Goal: Information Seeking & Learning: Learn about a topic

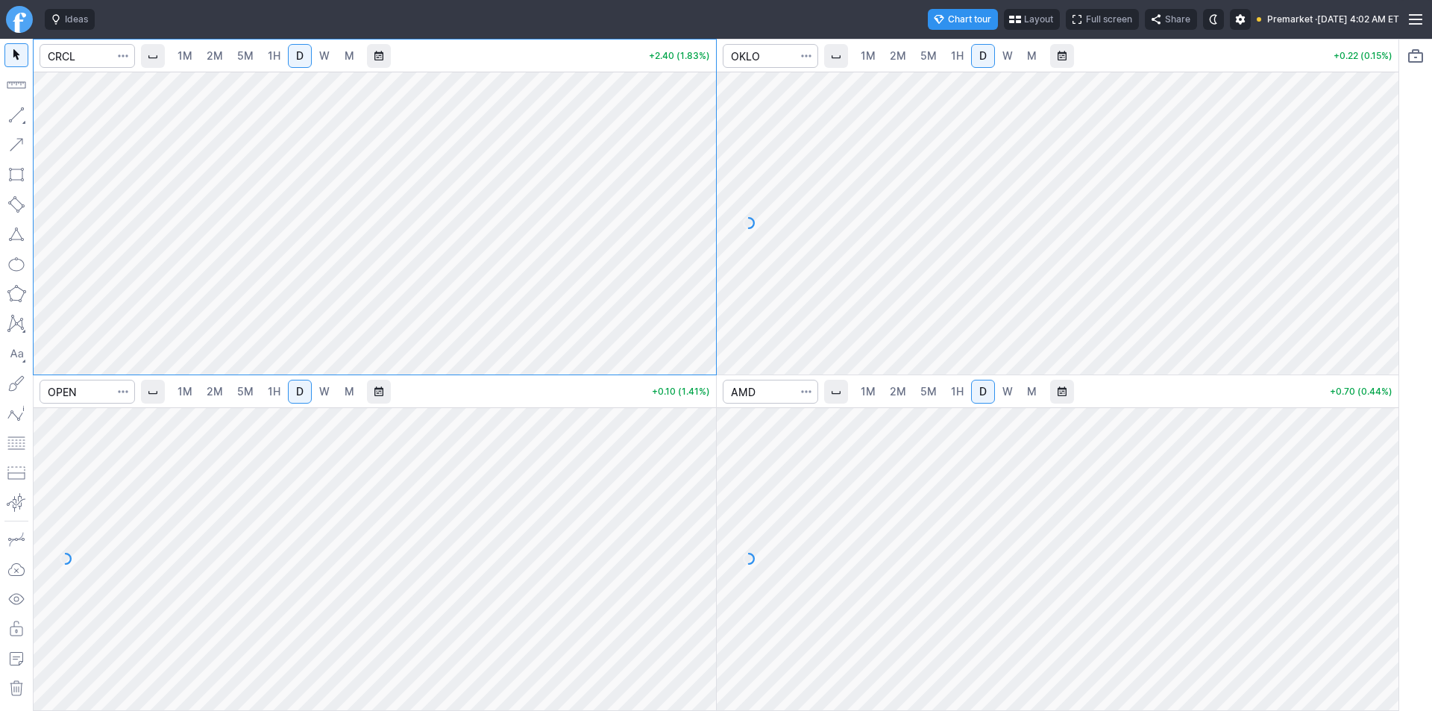
drag, startPoint x: 1379, startPoint y: 229, endPoint x: 1381, endPoint y: 239, distance: 10.7
click at [1381, 239] on div at bounding box center [1382, 219] width 31 height 265
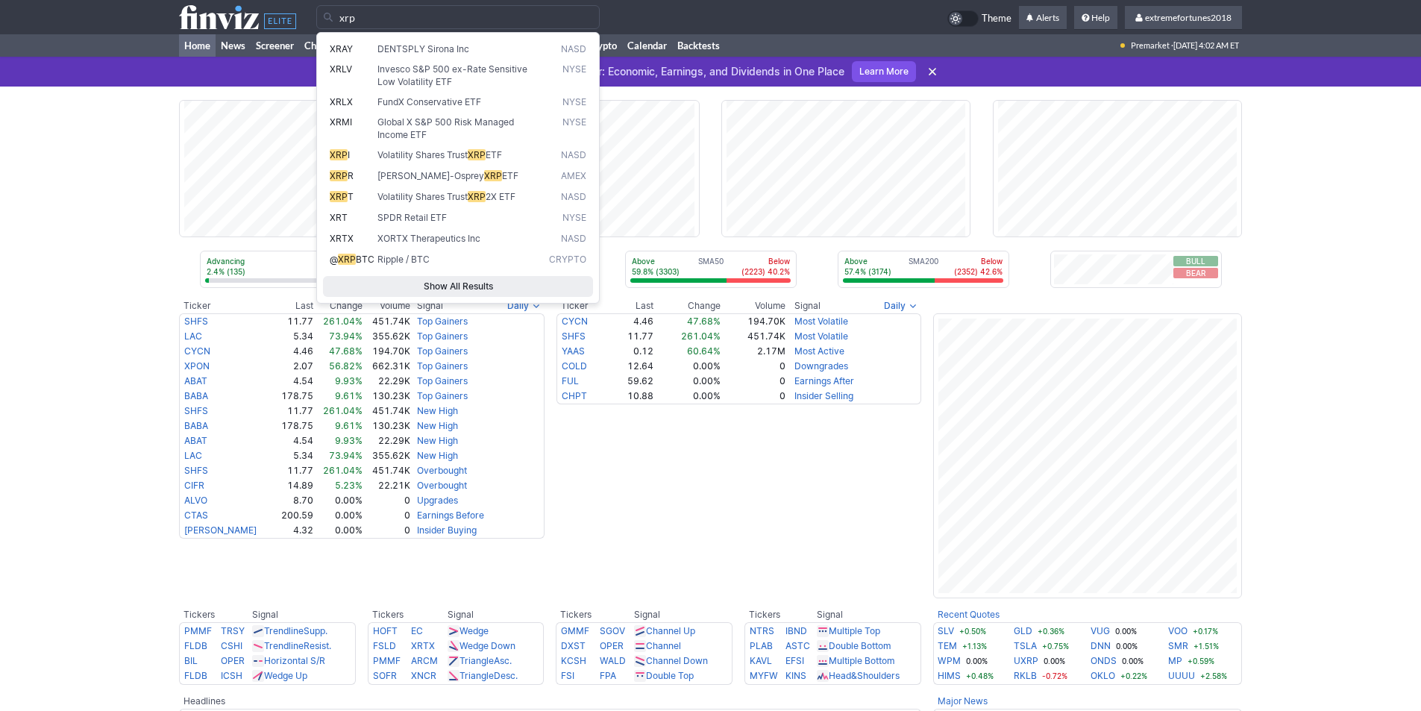
type input "xrp"
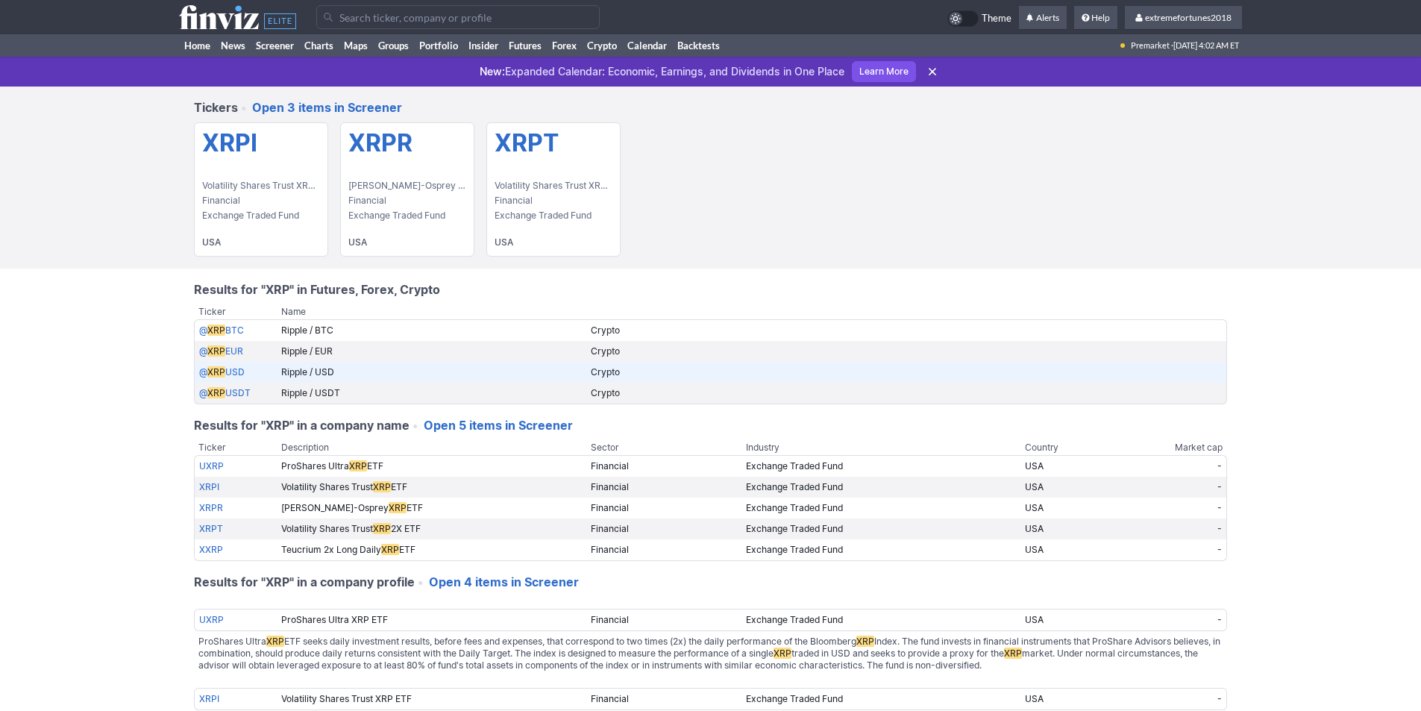
click at [230, 371] on link "@ XRP USD" at bounding box center [221, 371] width 45 height 11
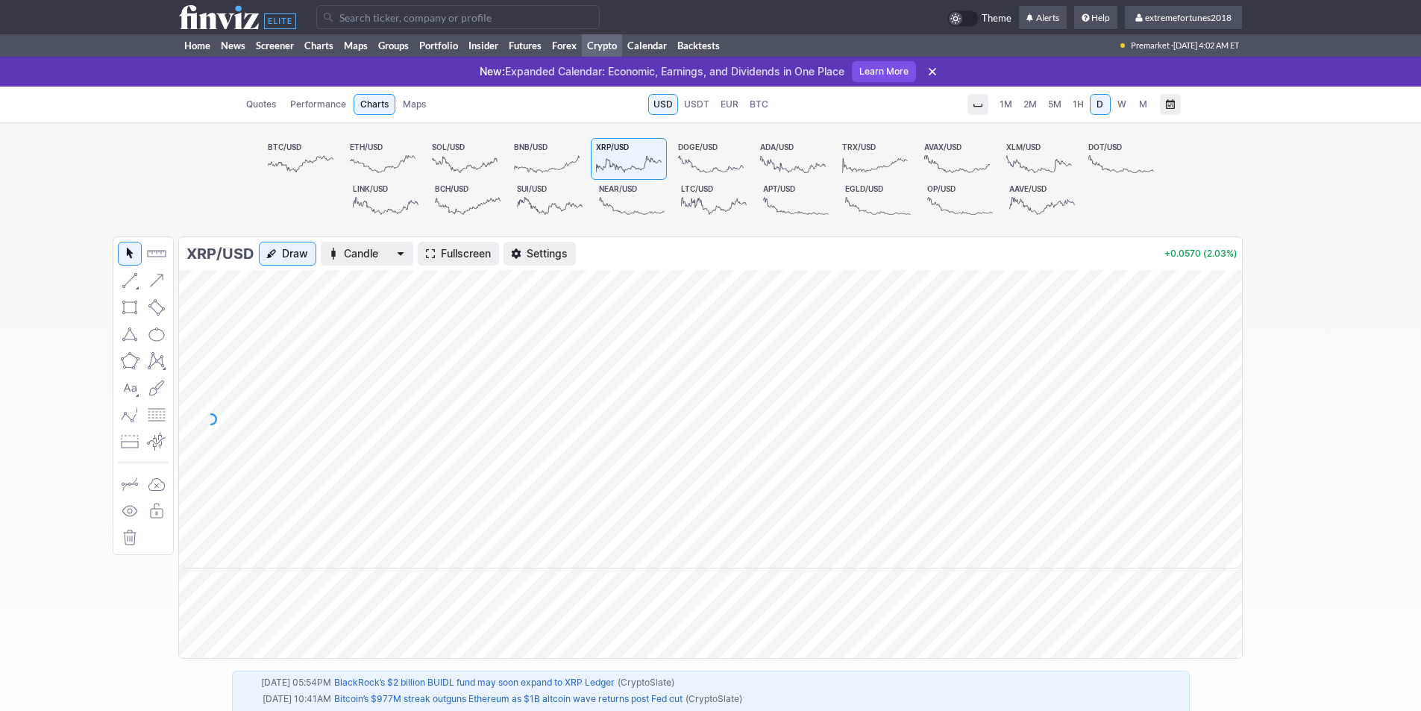
drag, startPoint x: 1222, startPoint y: 427, endPoint x: 1230, endPoint y: 357, distance: 69.8
click at [1230, 357] on div at bounding box center [1225, 415] width 31 height 261
click at [442, 257] on span "Fullscreen" at bounding box center [466, 253] width 50 height 15
click at [378, 14] on input "Search" at bounding box center [457, 17] width 283 height 24
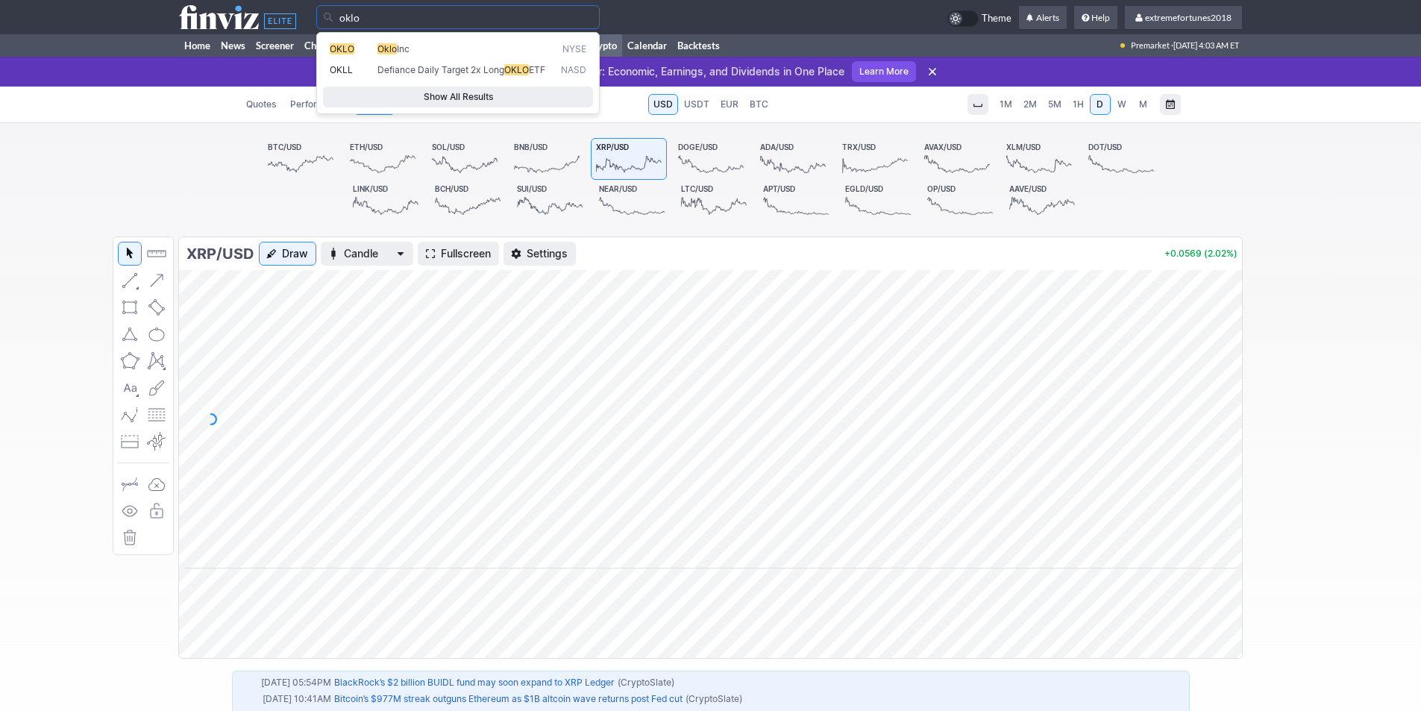
type input "oklo"
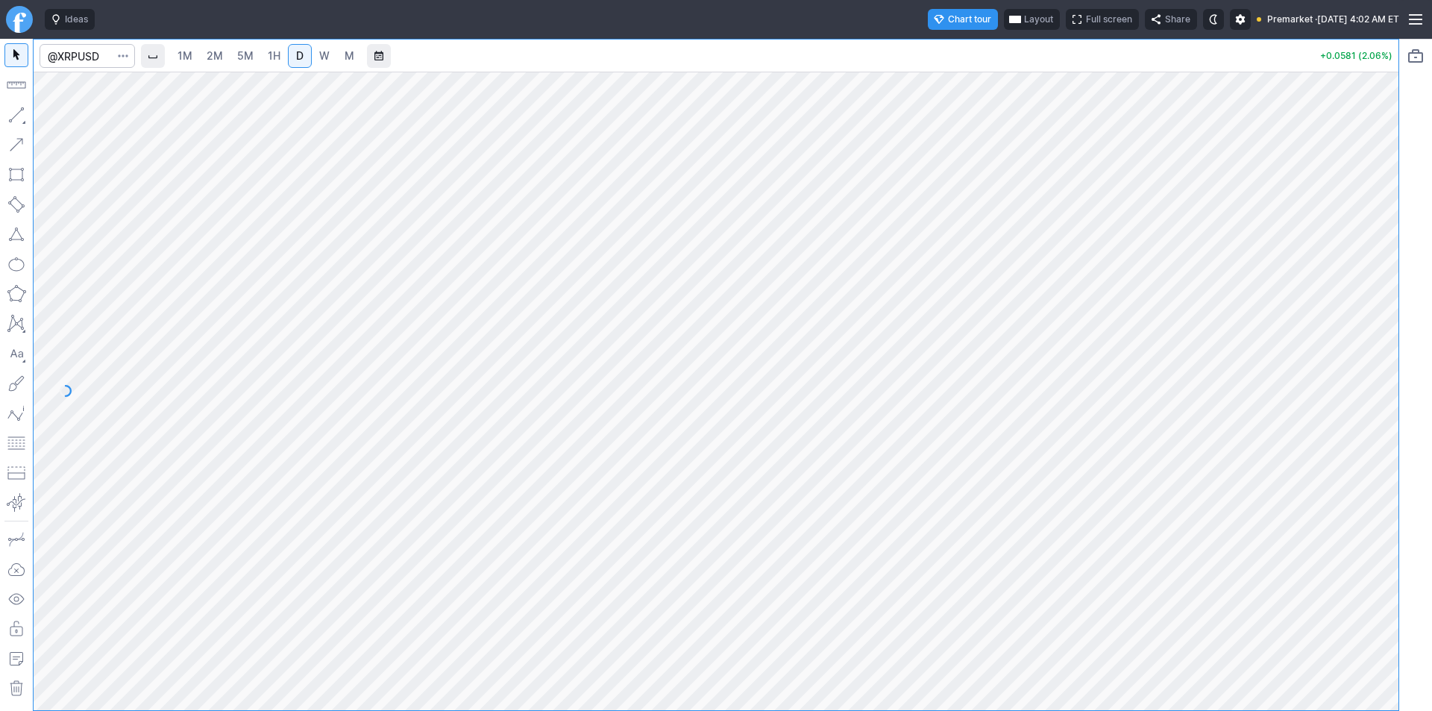
drag, startPoint x: 1379, startPoint y: 377, endPoint x: 1381, endPoint y: 389, distance: 12.1
click at [1381, 389] on div at bounding box center [1382, 387] width 31 height 601
click at [273, 57] on span "1H" at bounding box center [274, 55] width 13 height 13
drag, startPoint x: 1380, startPoint y: 574, endPoint x: 1384, endPoint y: 588, distance: 13.9
click at [1384, 588] on div at bounding box center [1382, 387] width 31 height 601
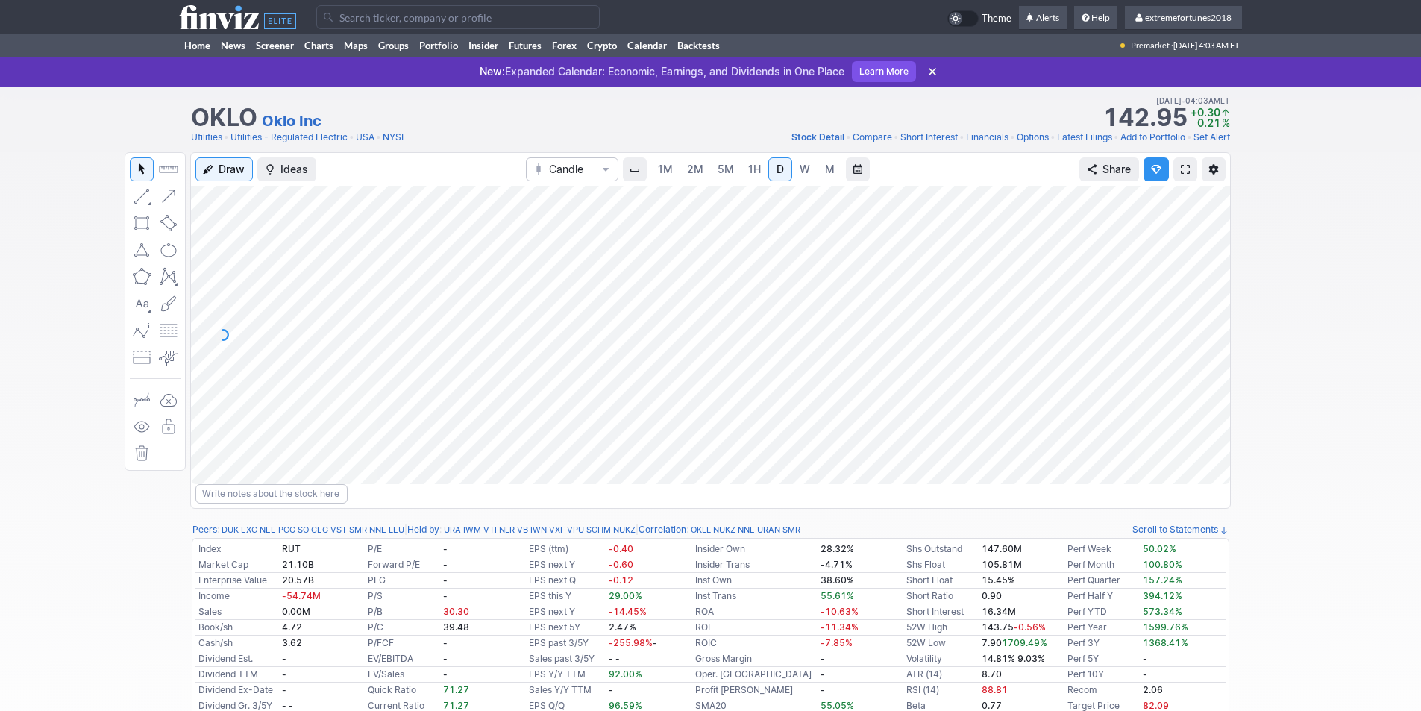
click at [377, 20] on input "Search" at bounding box center [457, 17] width 283 height 24
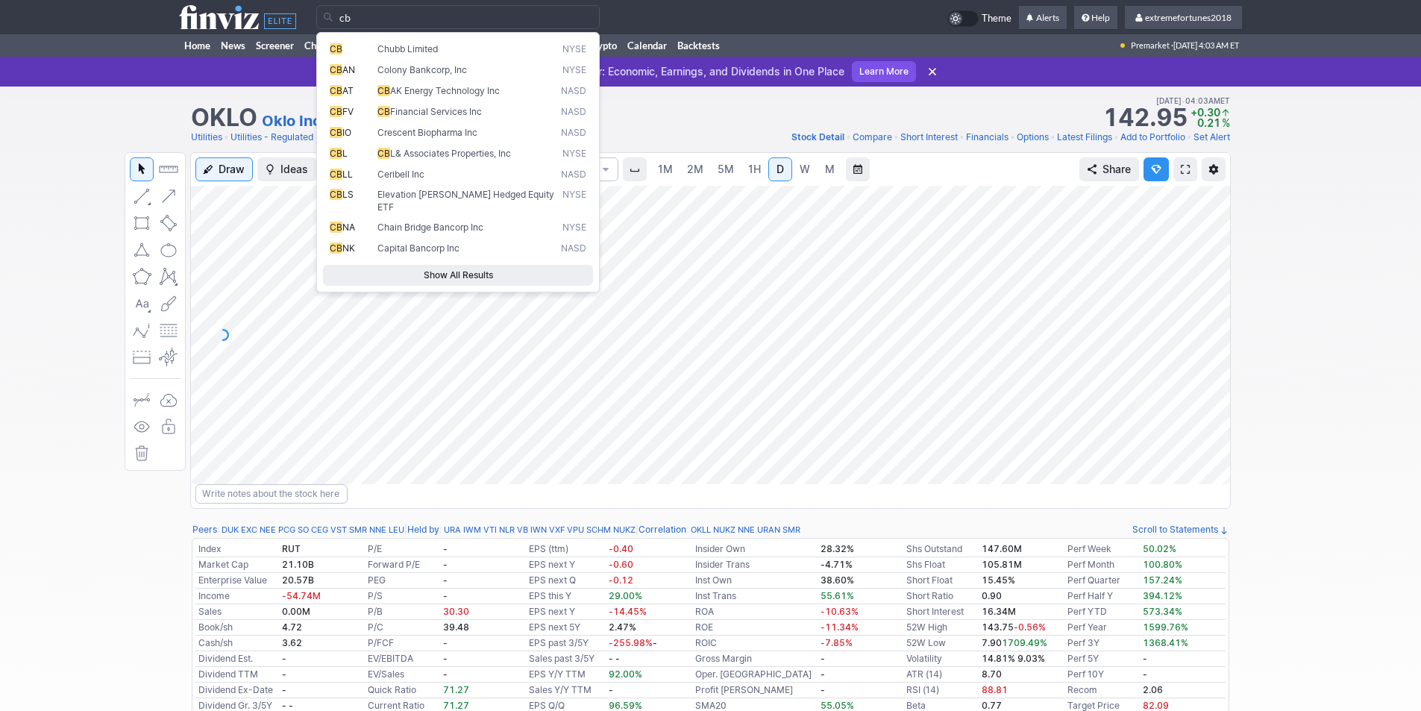
type input "c"
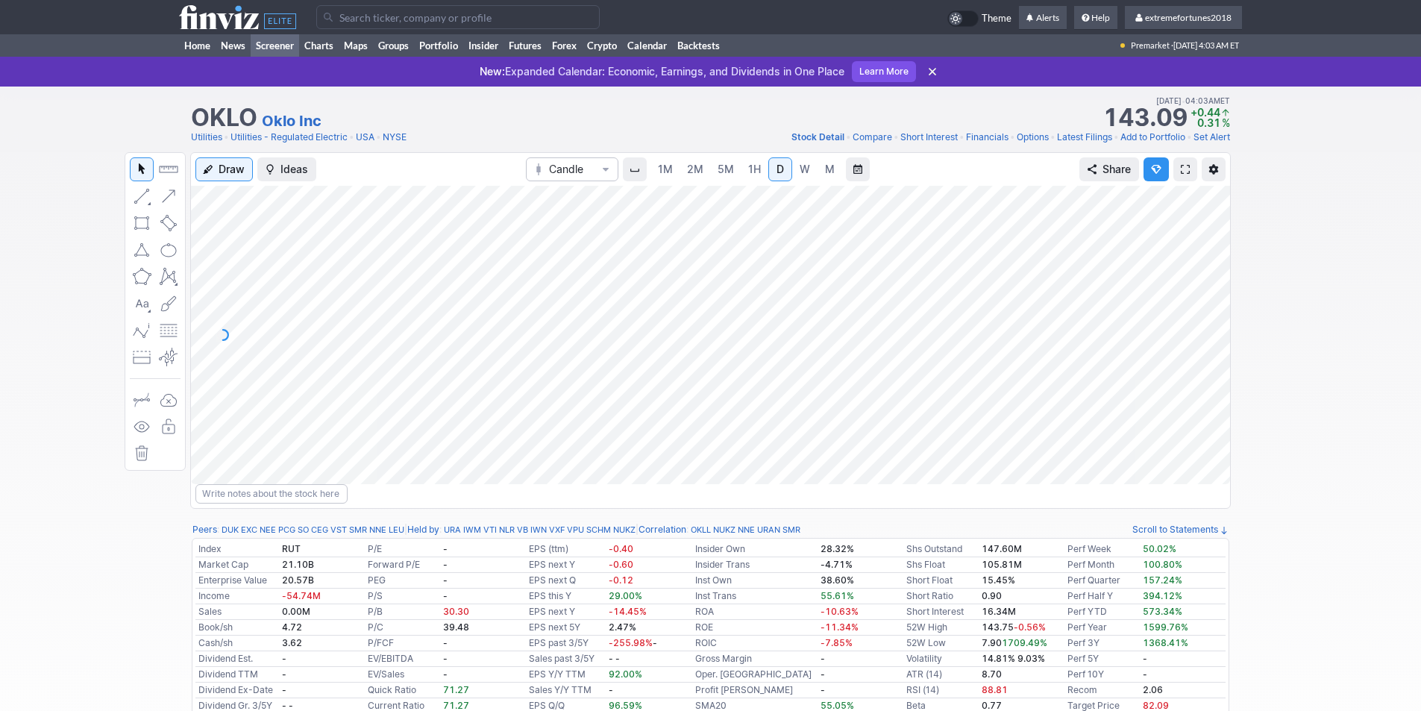
click at [274, 41] on link "Screener" at bounding box center [275, 45] width 48 height 22
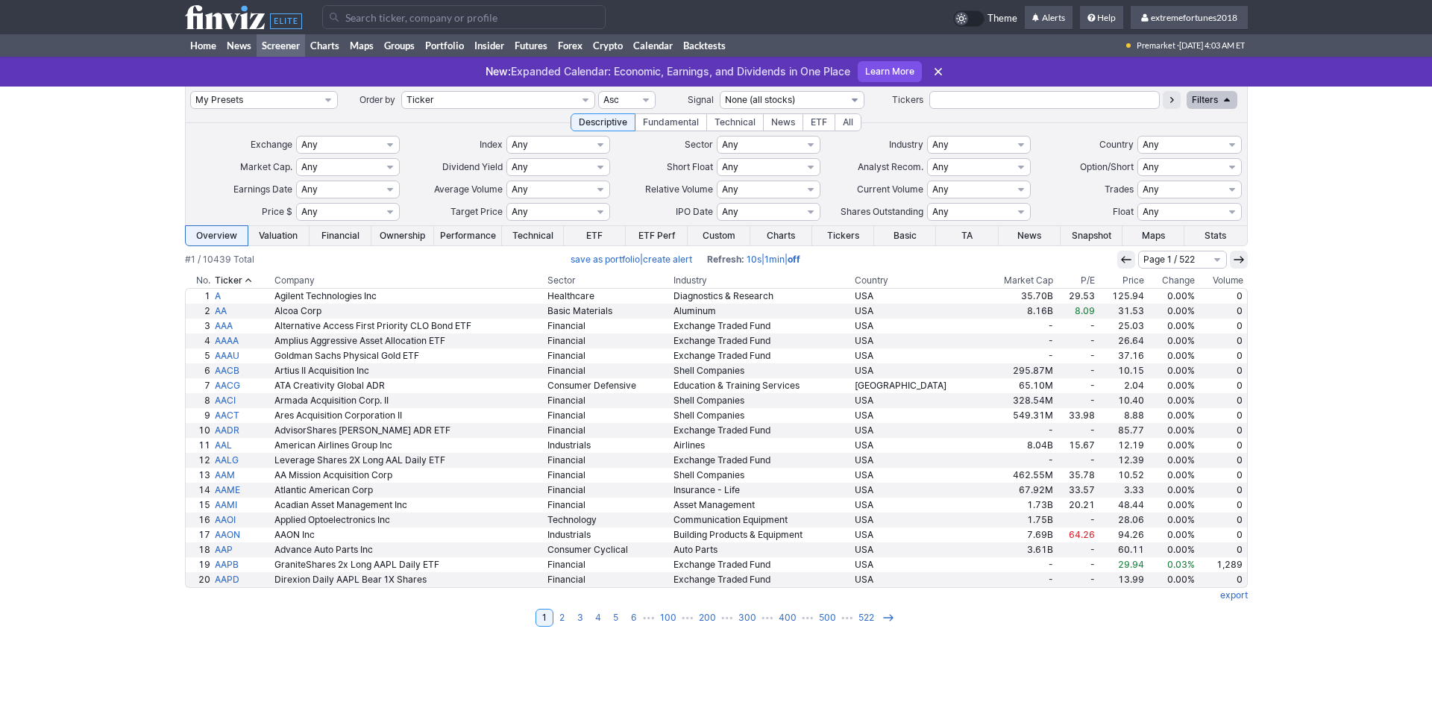
click at [838, 98] on select "None (all stocks) Top Gainers Top Gainers 1M Top Gainers 2M Top Gainers 3M Top …" at bounding box center [792, 100] width 145 height 18
click at [466, 119] on div "Descriptive Fundamental Technical News ETF All" at bounding box center [716, 122] width 1063 height 18
click at [794, 145] on select "Any Basic Materials Communication Services Consumer Cyclical Consumer Defensive…" at bounding box center [769, 145] width 104 height 18
click at [995, 153] on select "Any Stocks only (ex-Funds) Exchange Traded Fund Advertising Agencies Aerospace …" at bounding box center [979, 145] width 104 height 18
select select "electricalequipmentparts"
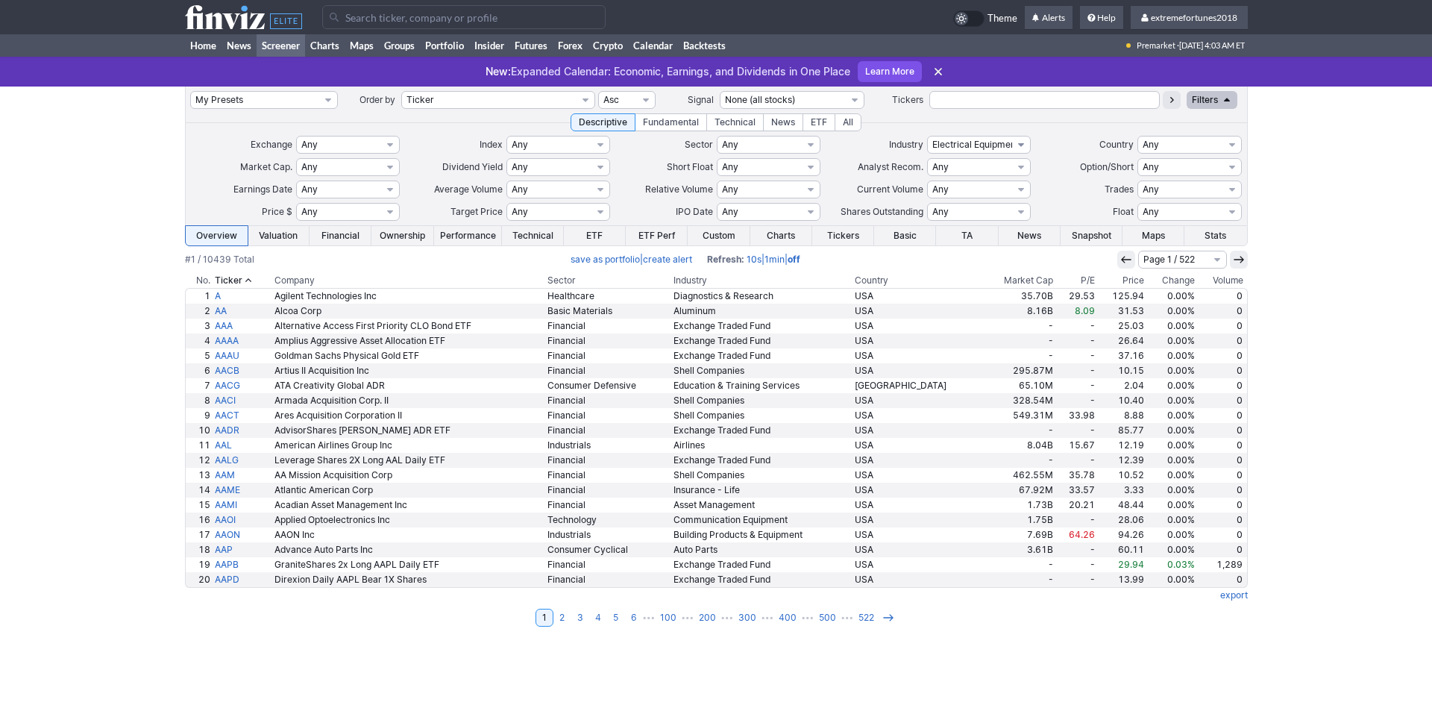
click at [927, 136] on select "Any Stocks only (ex-Funds) Exchange Traded Fund Advertising Agencies Aerospace …" at bounding box center [979, 145] width 104 height 18
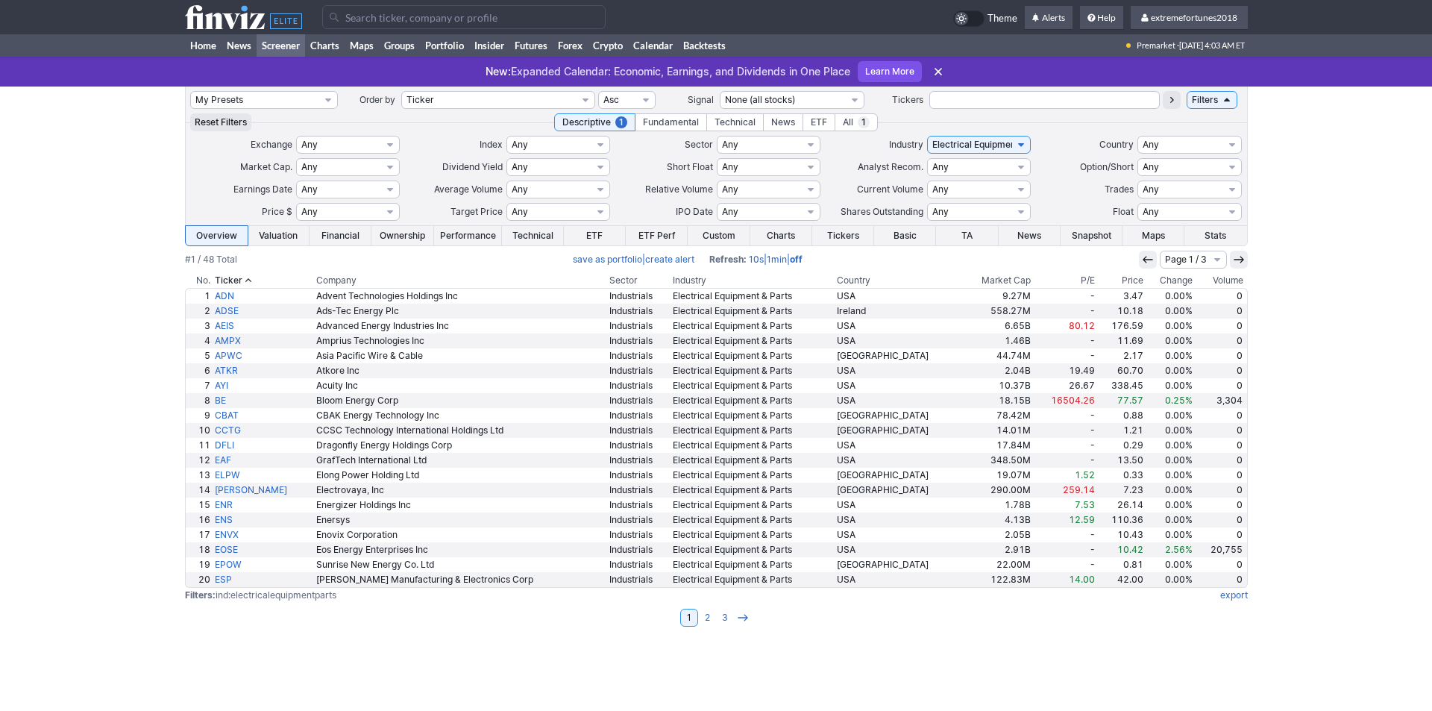
click at [1227, 280] on th "Volume" at bounding box center [1221, 280] width 52 height 15
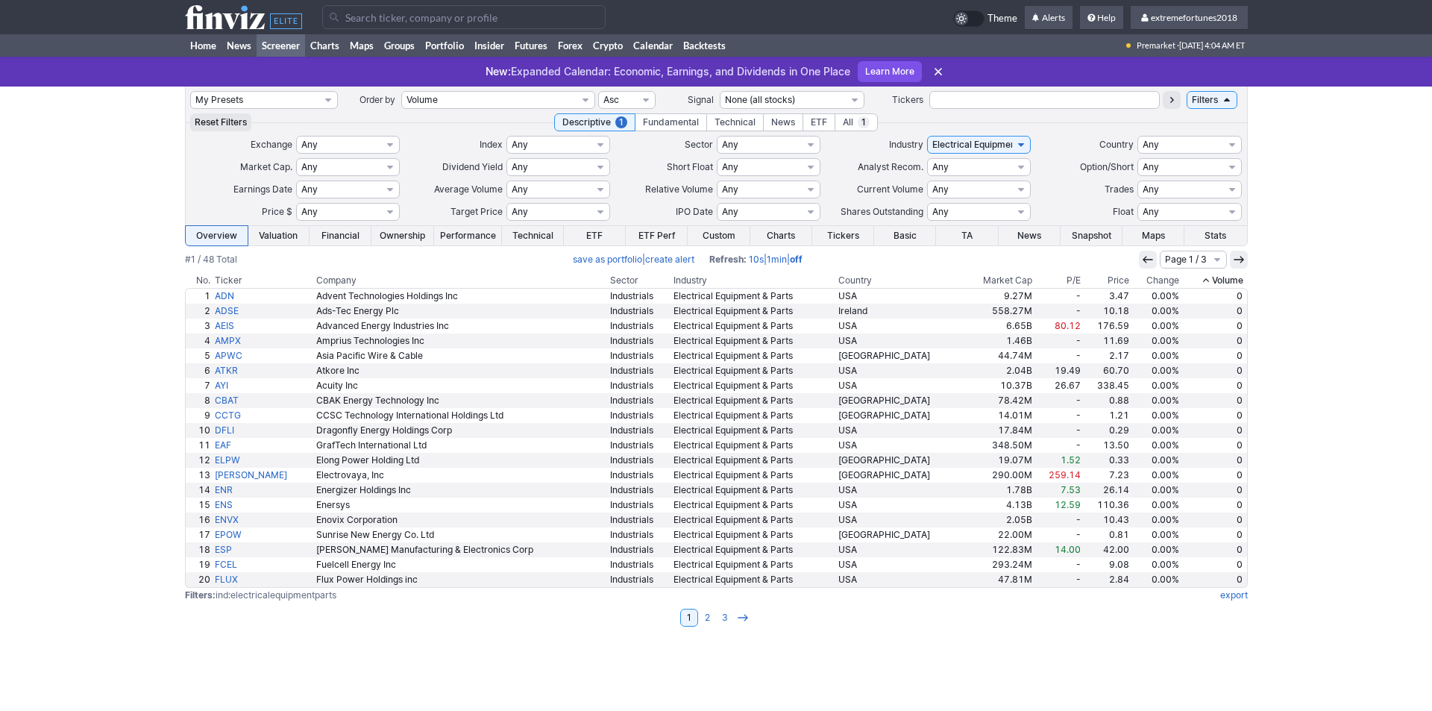
click at [1227, 280] on th "Volume" at bounding box center [1214, 280] width 66 height 15
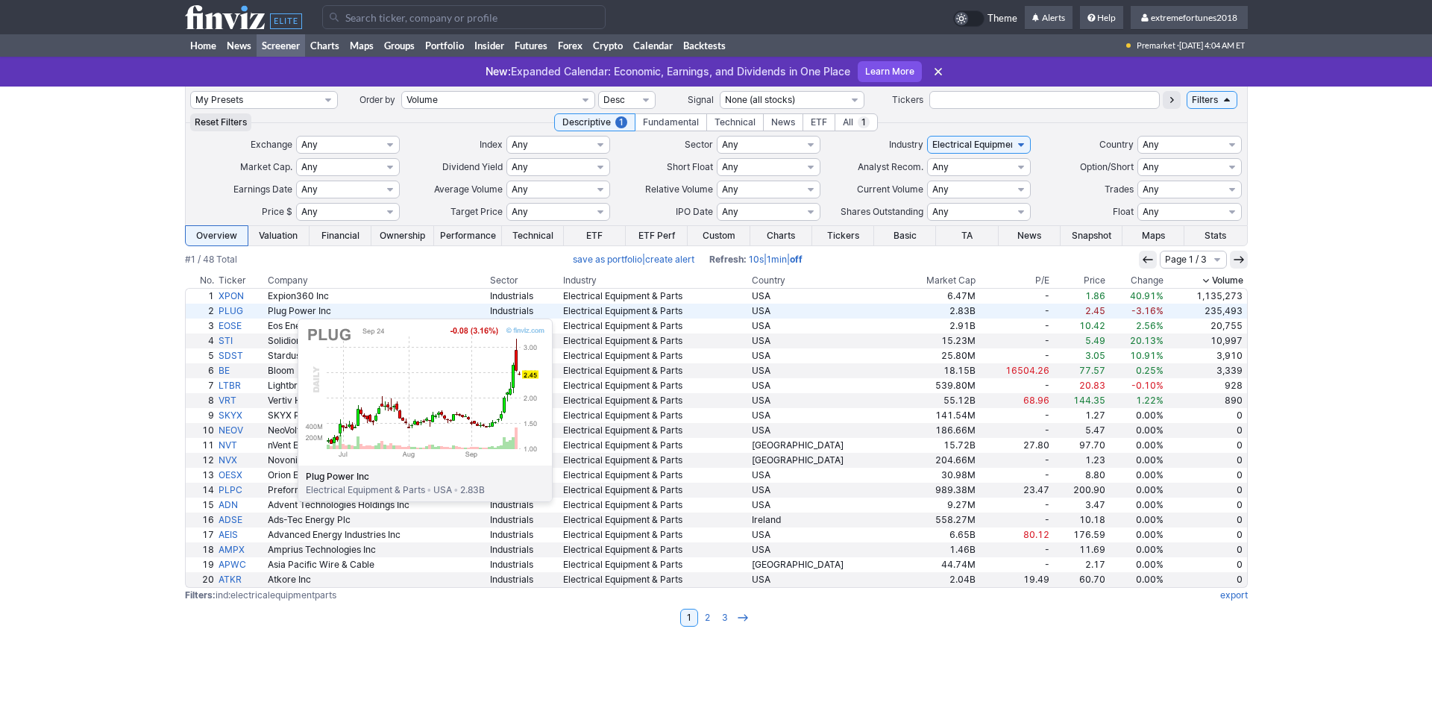
click at [223, 311] on link "PLUG" at bounding box center [240, 311] width 49 height 15
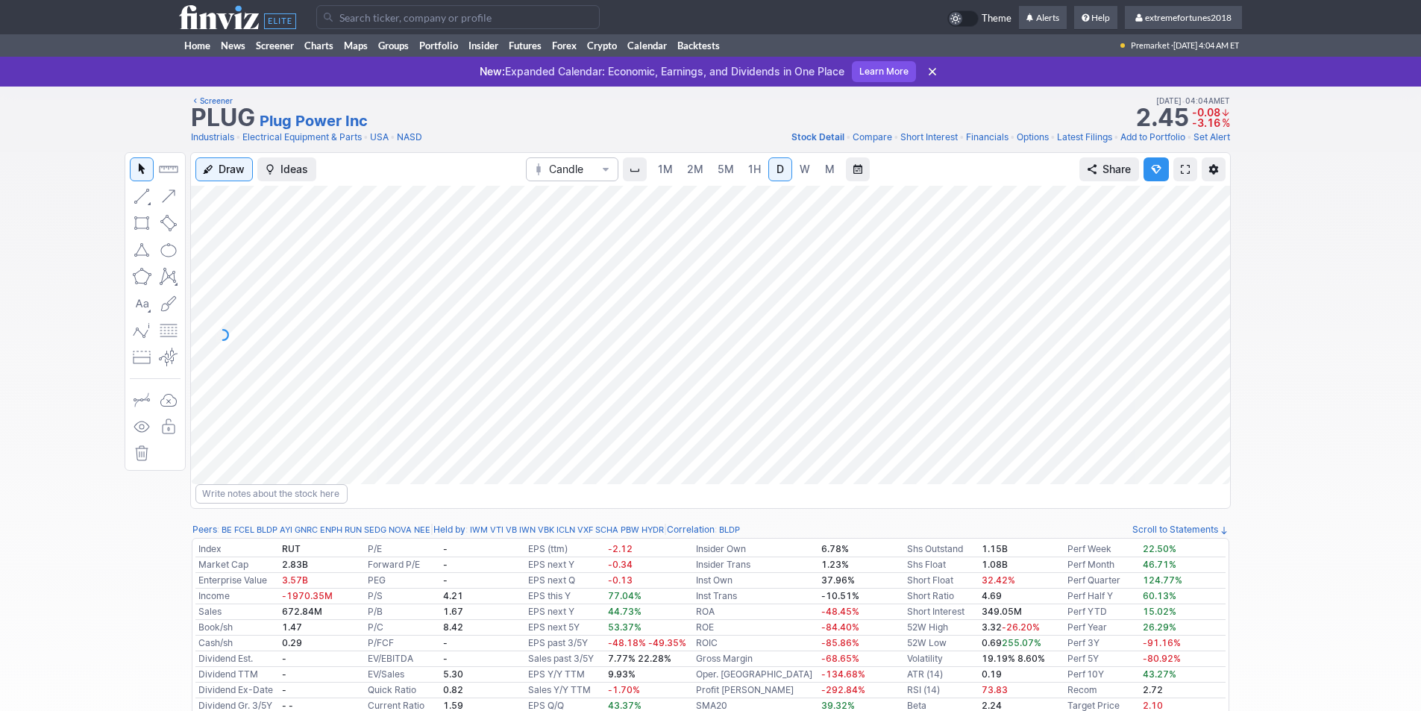
click at [799, 176] on span "W" at bounding box center [804, 169] width 10 height 15
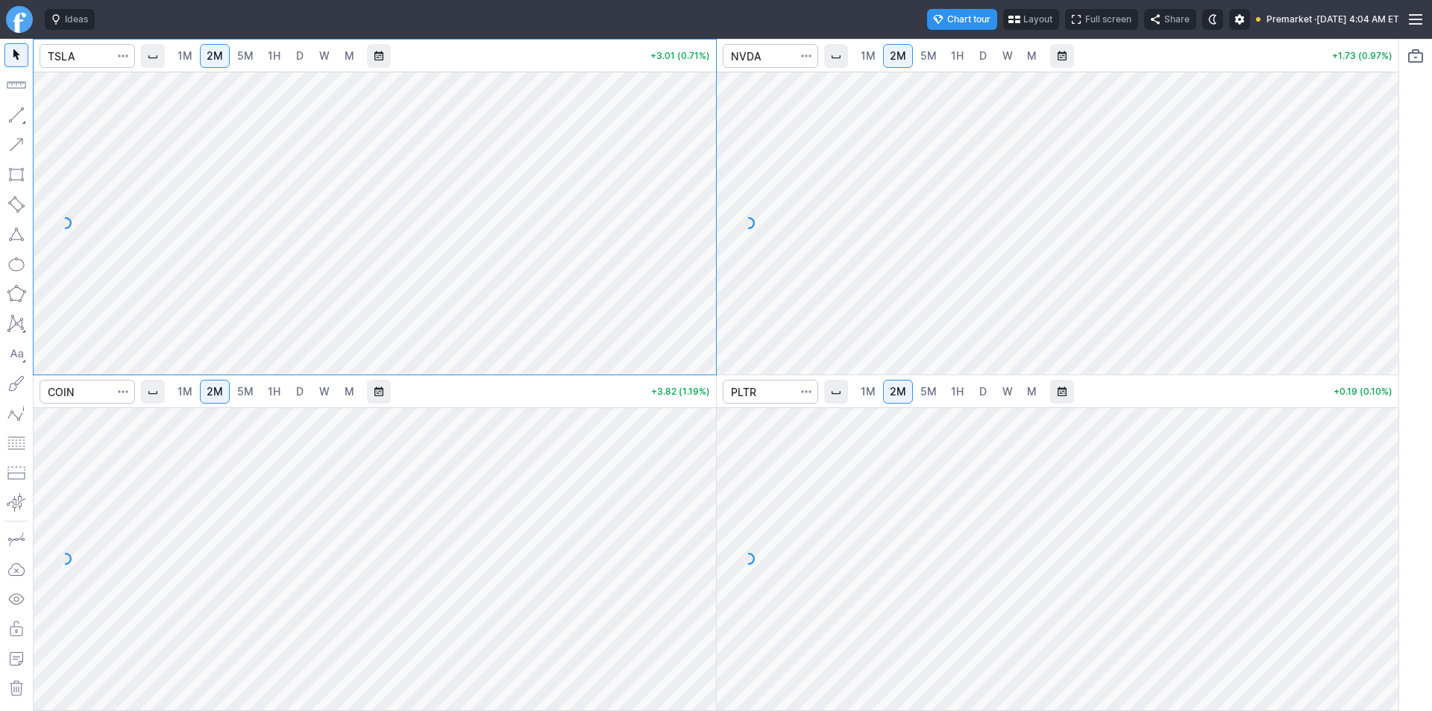
click at [1023, 18] on span "Layout" at bounding box center [1037, 19] width 29 height 15
click at [965, 48] on button "Layout" at bounding box center [962, 48] width 21 height 21
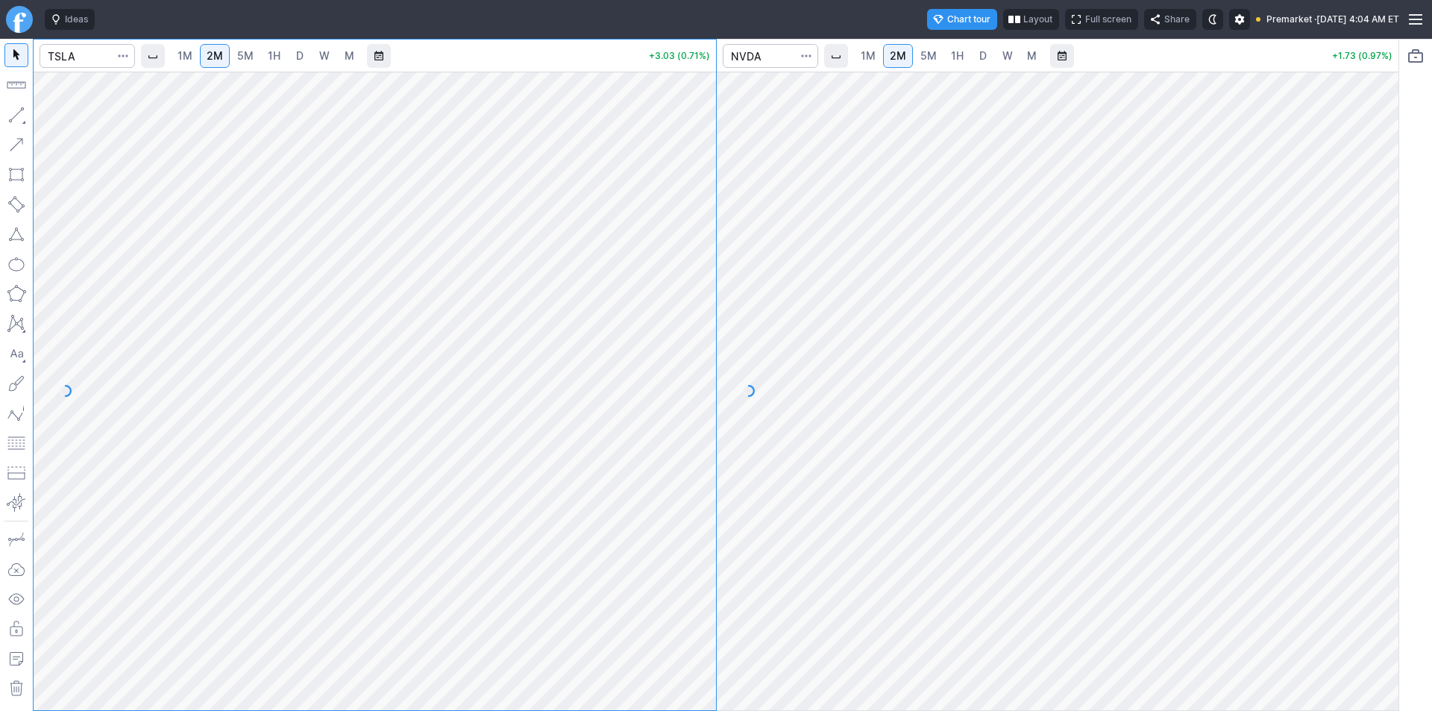
drag, startPoint x: 709, startPoint y: 421, endPoint x: 702, endPoint y: 450, distance: 29.3
click at [702, 450] on div at bounding box center [700, 387] width 31 height 601
click at [245, 53] on span "5M" at bounding box center [245, 55] width 16 height 13
click at [1371, 401] on div at bounding box center [1058, 391] width 682 height 638
click at [764, 54] on input "Search" at bounding box center [770, 56] width 95 height 24
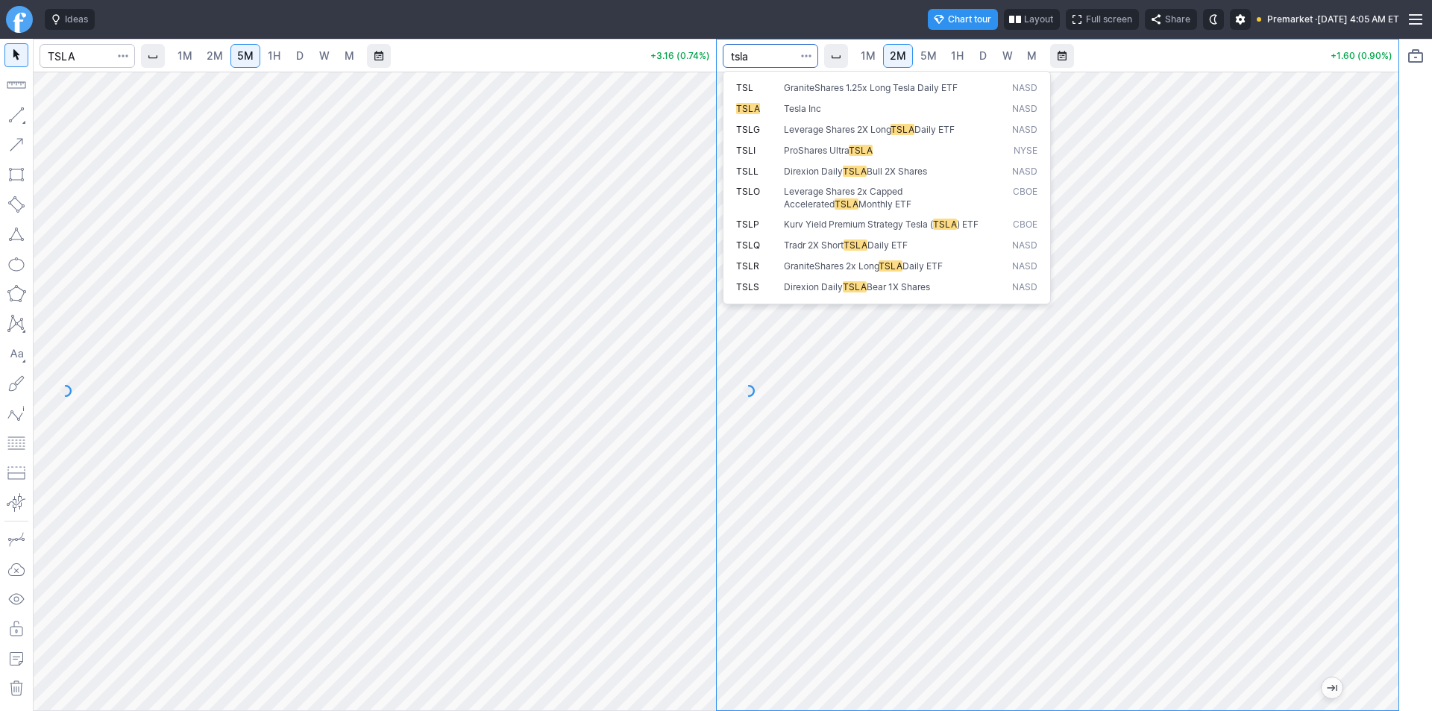
type input "tsla"
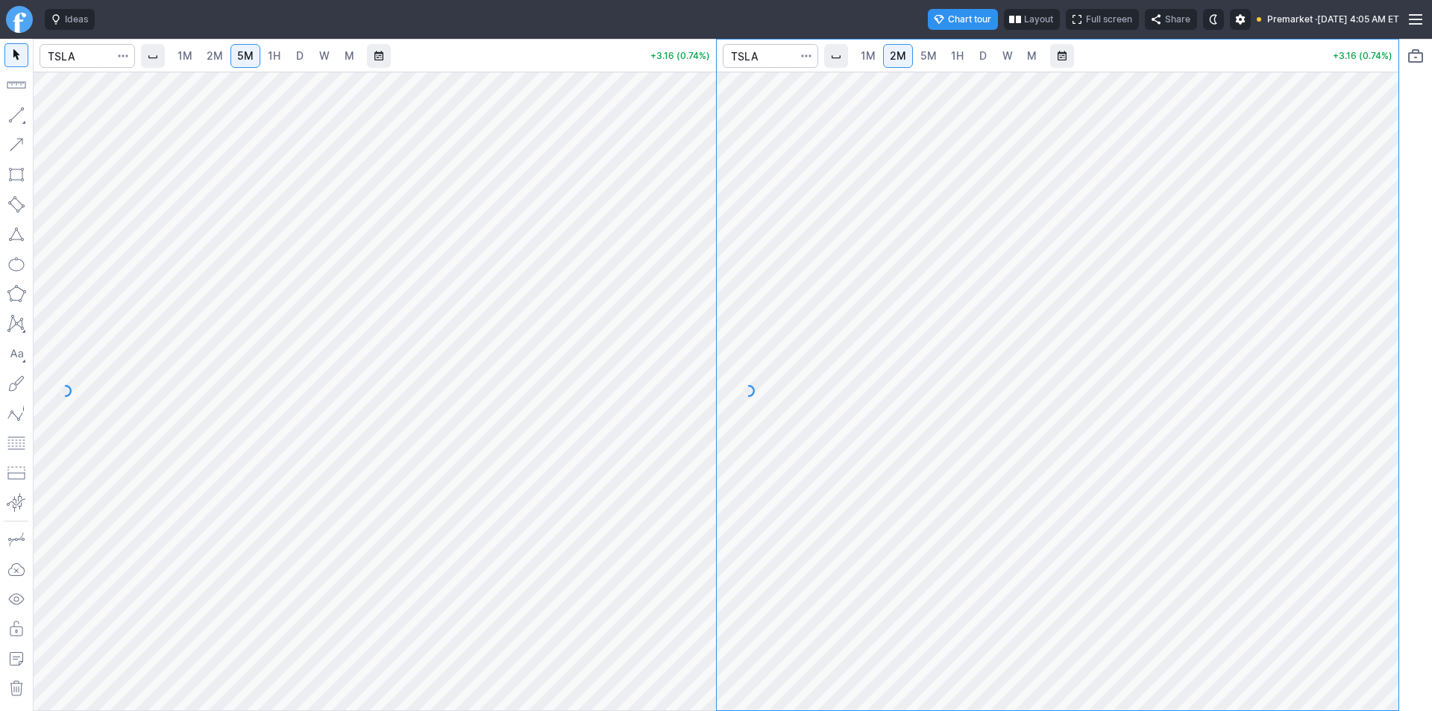
click at [1404, 544] on div "1M 2M 5M 1H D W M +3.16 (0.74%) 1M 2M 5M 1H D W M +3.16 (0.74%)" at bounding box center [716, 375] width 1432 height 672
click at [1425, 415] on div "1M 2M 5M 1H D W M +3.35 (0.79%) 1M 2M 5M 1H D W M +3.35 (0.79%)" at bounding box center [716, 375] width 1432 height 672
drag, startPoint x: 1378, startPoint y: 473, endPoint x: 1380, endPoint y: 425, distance: 47.8
click at [1380, 425] on div at bounding box center [1382, 387] width 31 height 601
click at [863, 49] on span "1M" at bounding box center [868, 55] width 15 height 13
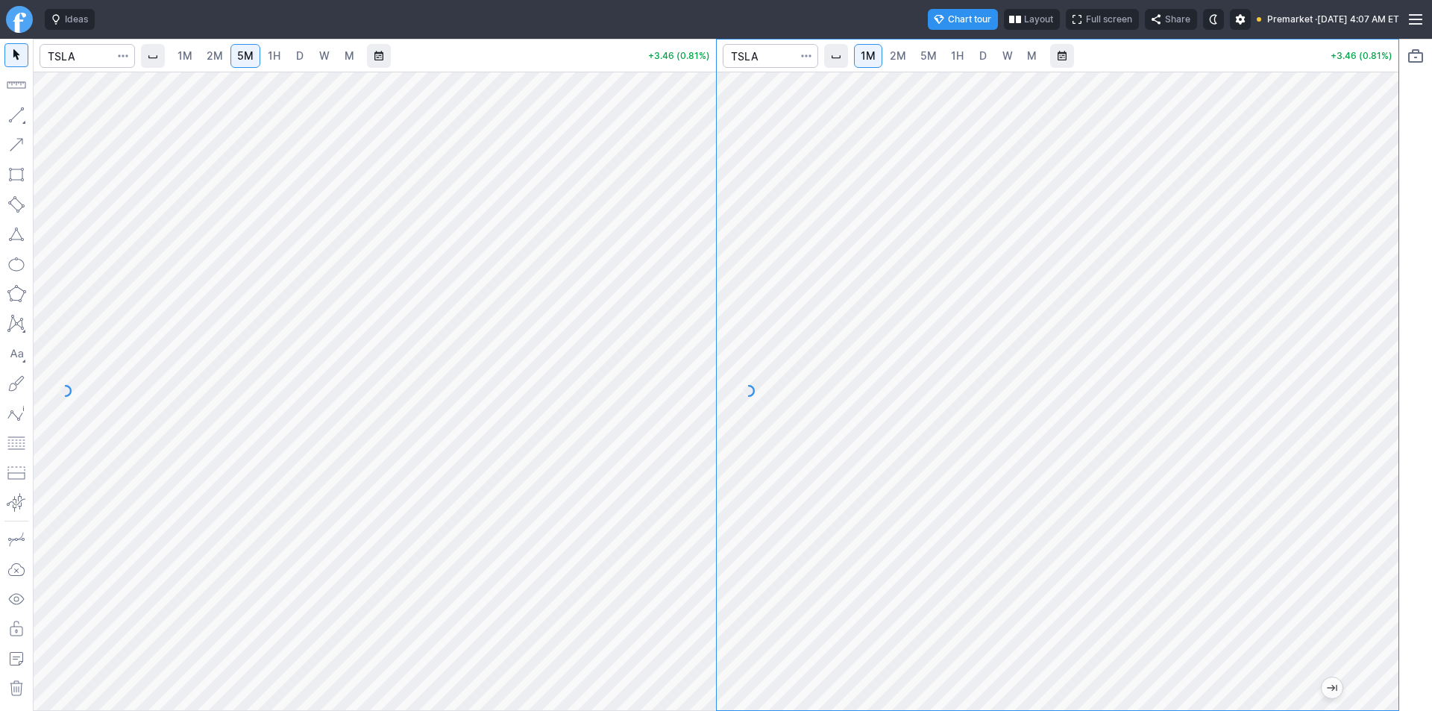
drag, startPoint x: 1380, startPoint y: 368, endPoint x: 1369, endPoint y: 532, distance: 164.4
click at [1369, 532] on div at bounding box center [1382, 387] width 31 height 601
click at [1374, 439] on div at bounding box center [1058, 391] width 682 height 638
drag, startPoint x: 1389, startPoint y: 492, endPoint x: 1389, endPoint y: 441, distance: 51.5
click at [1389, 441] on div at bounding box center [1382, 387] width 31 height 601
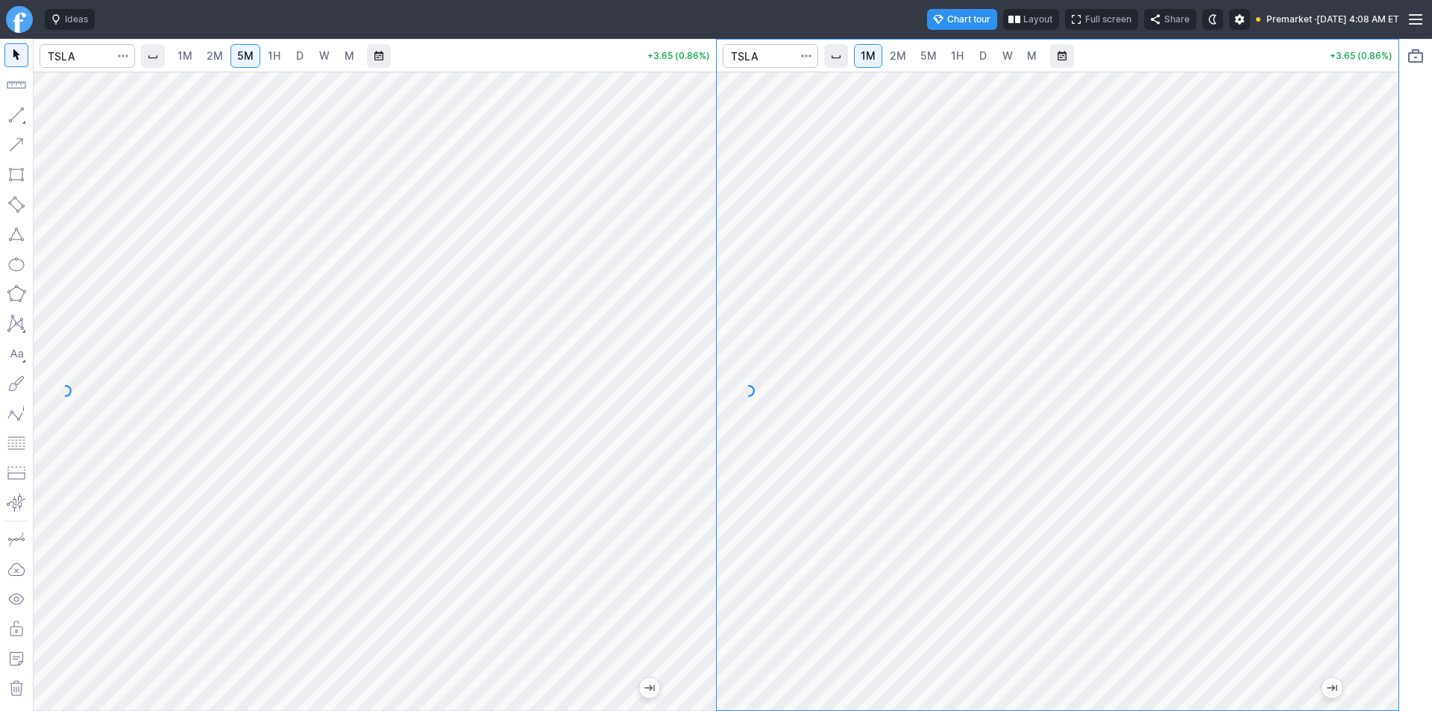
click at [1387, 469] on div at bounding box center [1382, 387] width 31 height 601
drag, startPoint x: 1381, startPoint y: 480, endPoint x: 1367, endPoint y: 501, distance: 25.2
click at [1367, 501] on div at bounding box center [1382, 387] width 31 height 601
